Goal: Find specific page/section: Find specific page/section

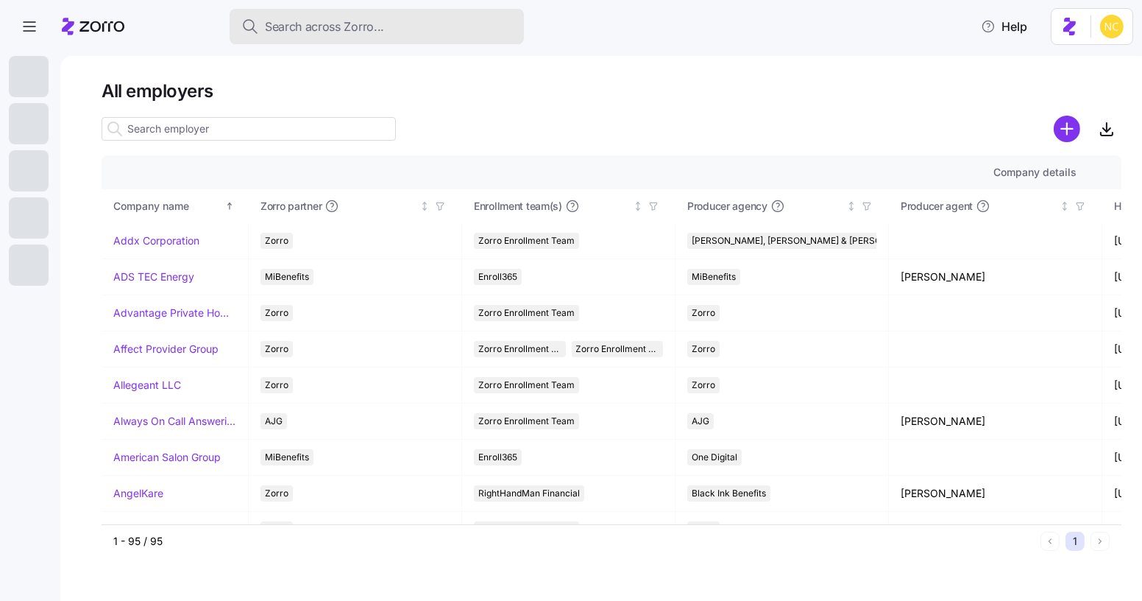
click at [289, 18] on span "Search across Zorro..." at bounding box center [324, 27] width 119 height 18
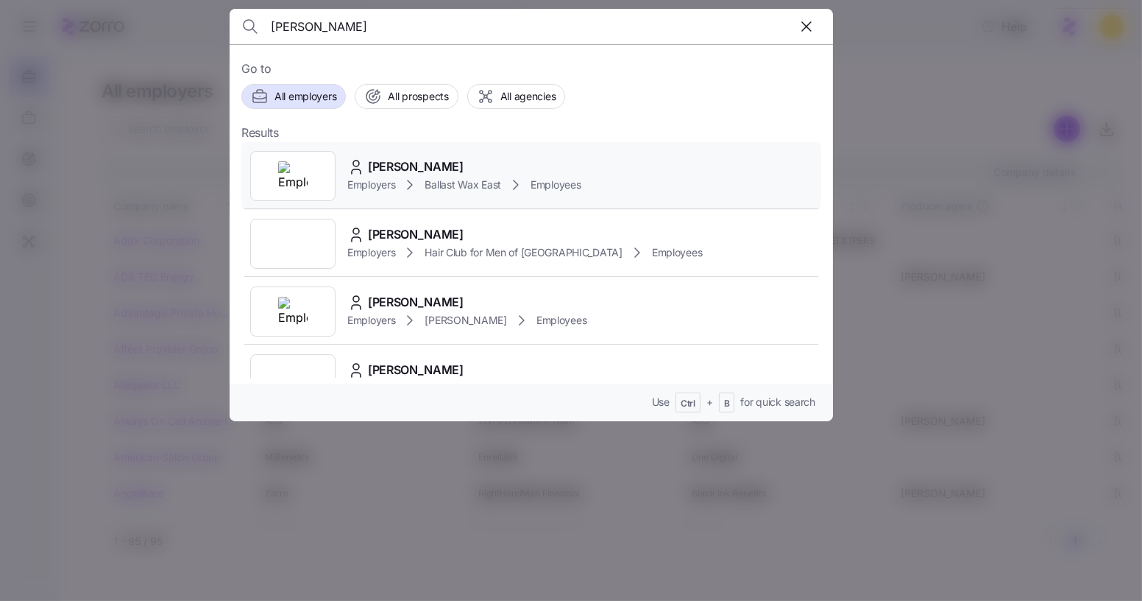
type input "[PERSON_NAME]"
click at [448, 170] on div "[PERSON_NAME]" at bounding box center [464, 167] width 234 height 18
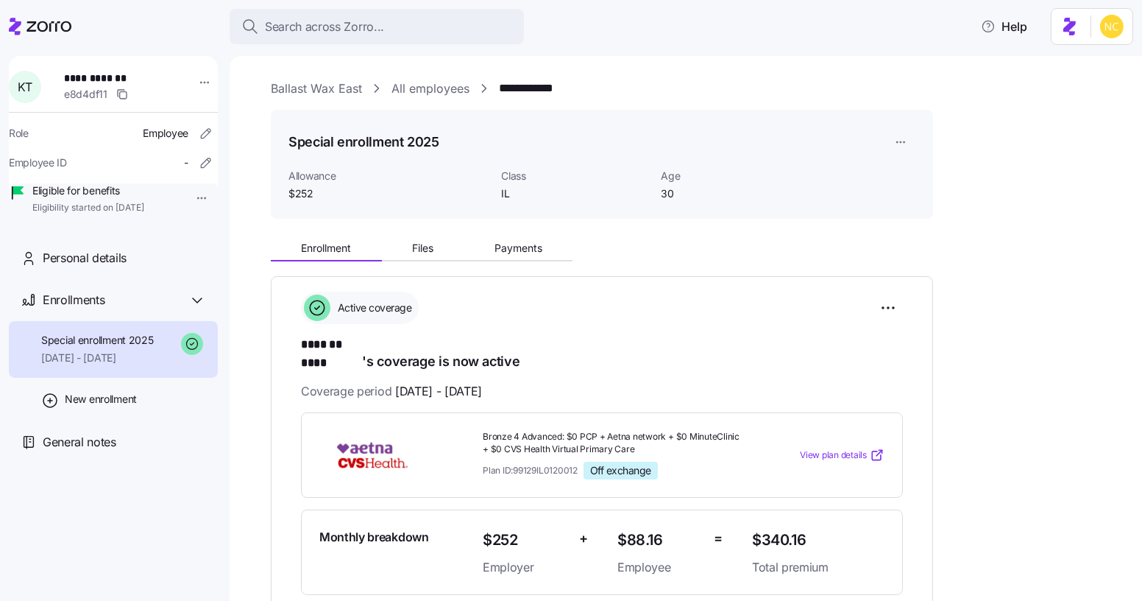
scroll to position [267, 0]
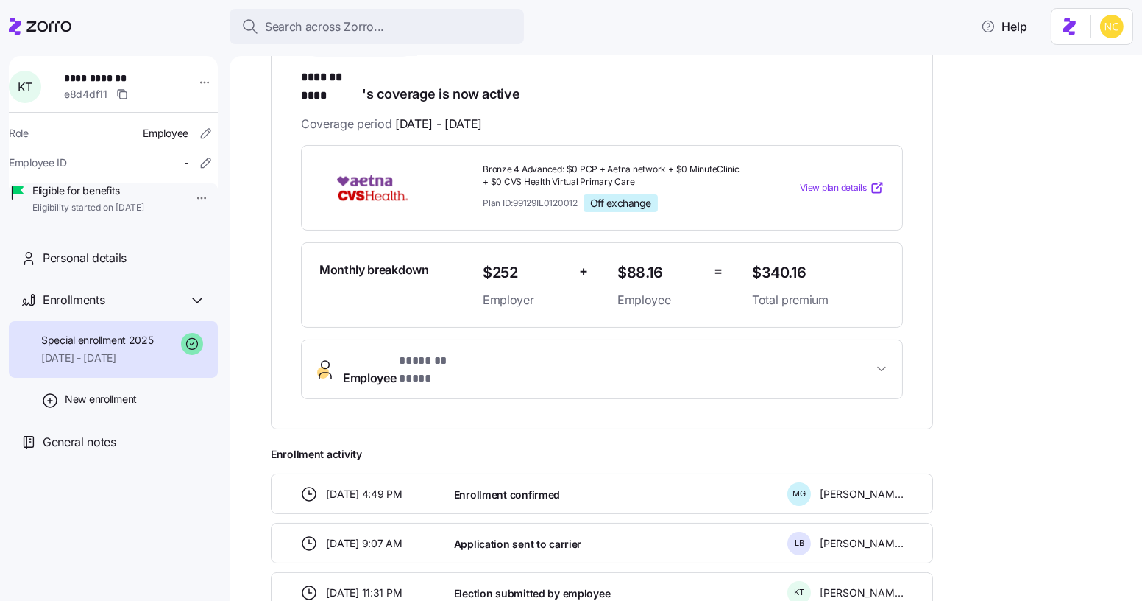
click at [584, 340] on button "Employee * ******* **** *" at bounding box center [602, 369] width 601 height 59
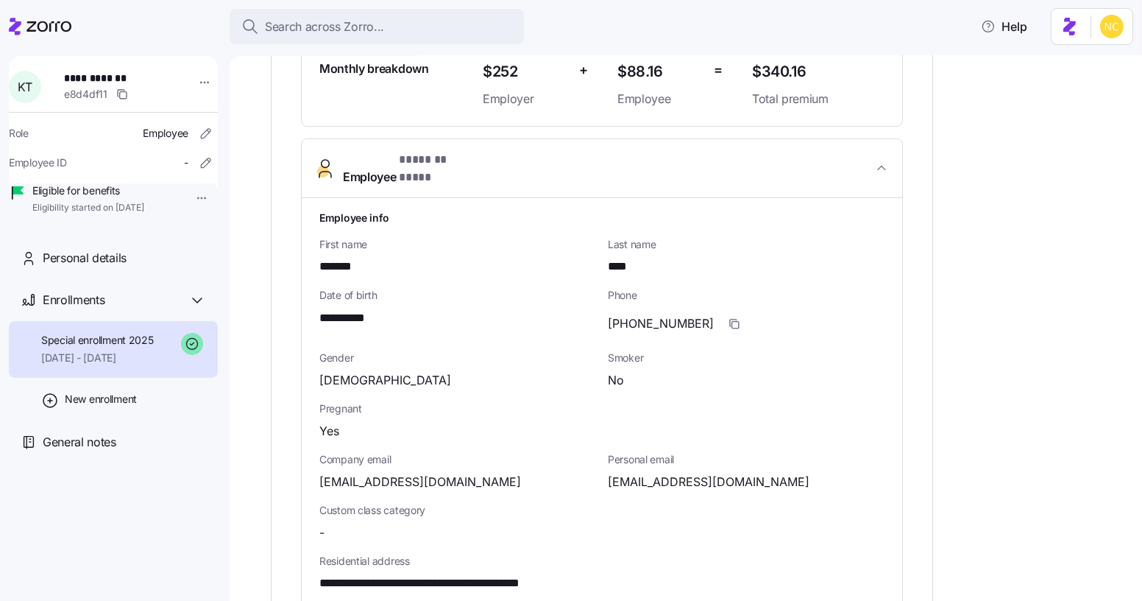
scroll to position [669, 0]
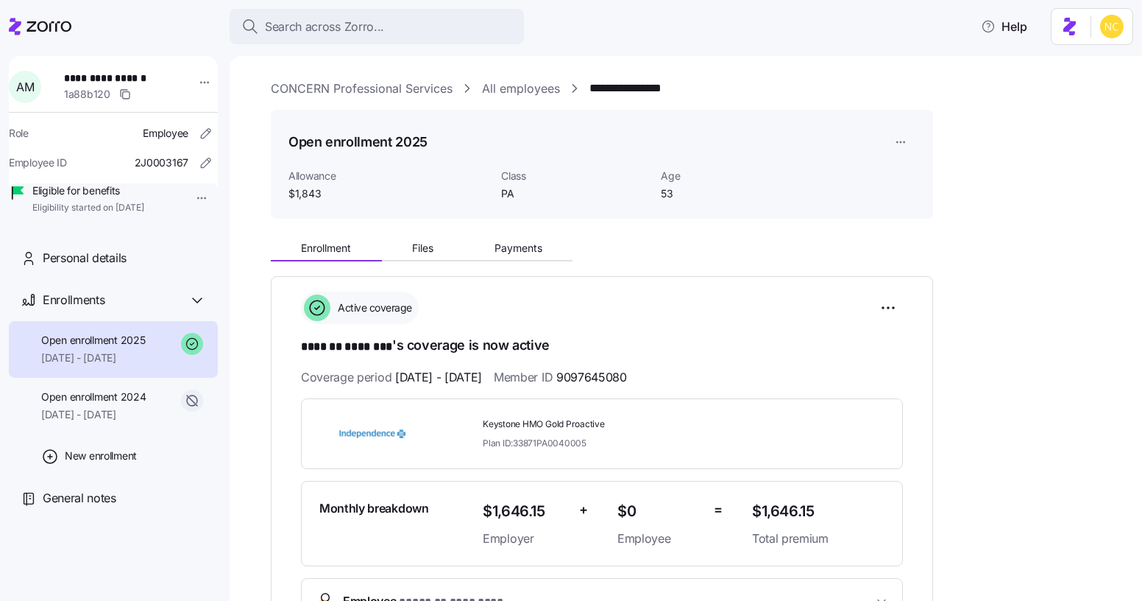
click at [363, 20] on span "Search across Zorro..." at bounding box center [324, 27] width 119 height 18
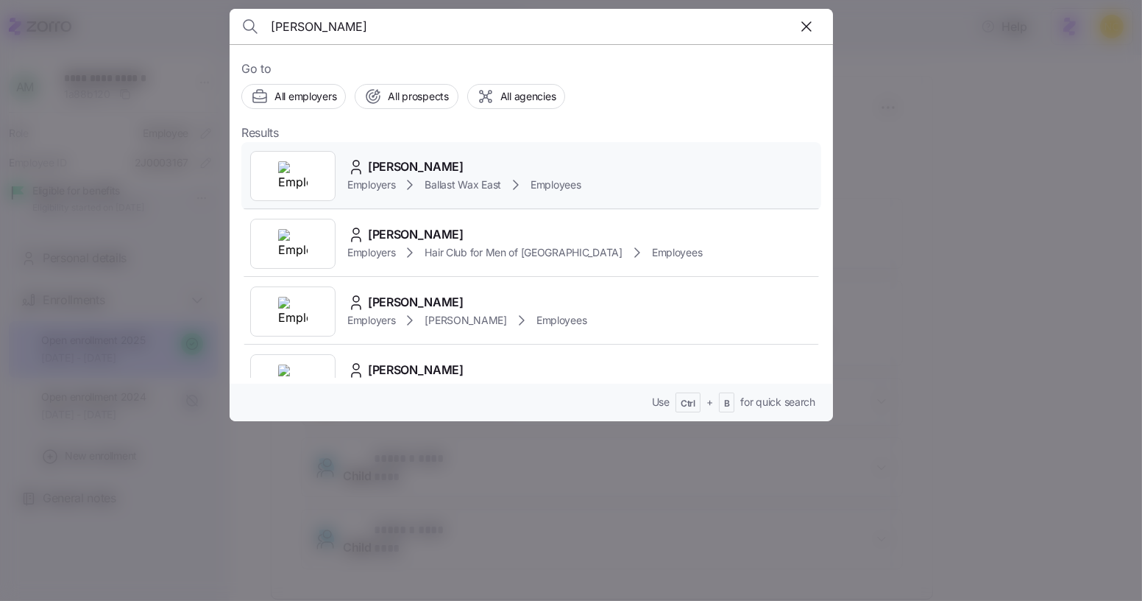
type input "[PERSON_NAME]"
click at [456, 158] on div "[PERSON_NAME]" at bounding box center [464, 167] width 234 height 18
